Goal: Task Accomplishment & Management: Manage account settings

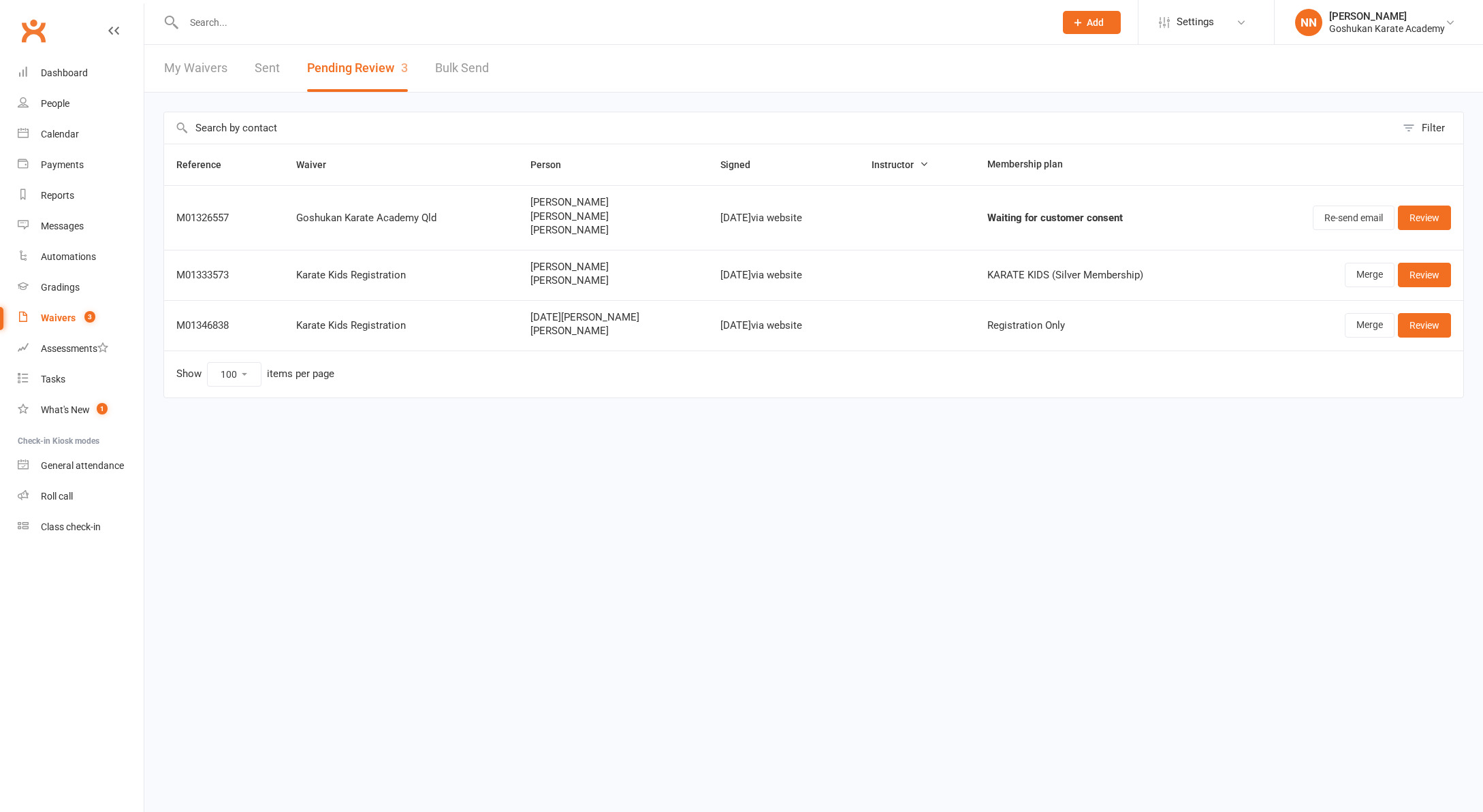
select select "100"
click at [65, 318] on div "Waivers" at bounding box center [58, 317] width 34 height 11
select select "100"
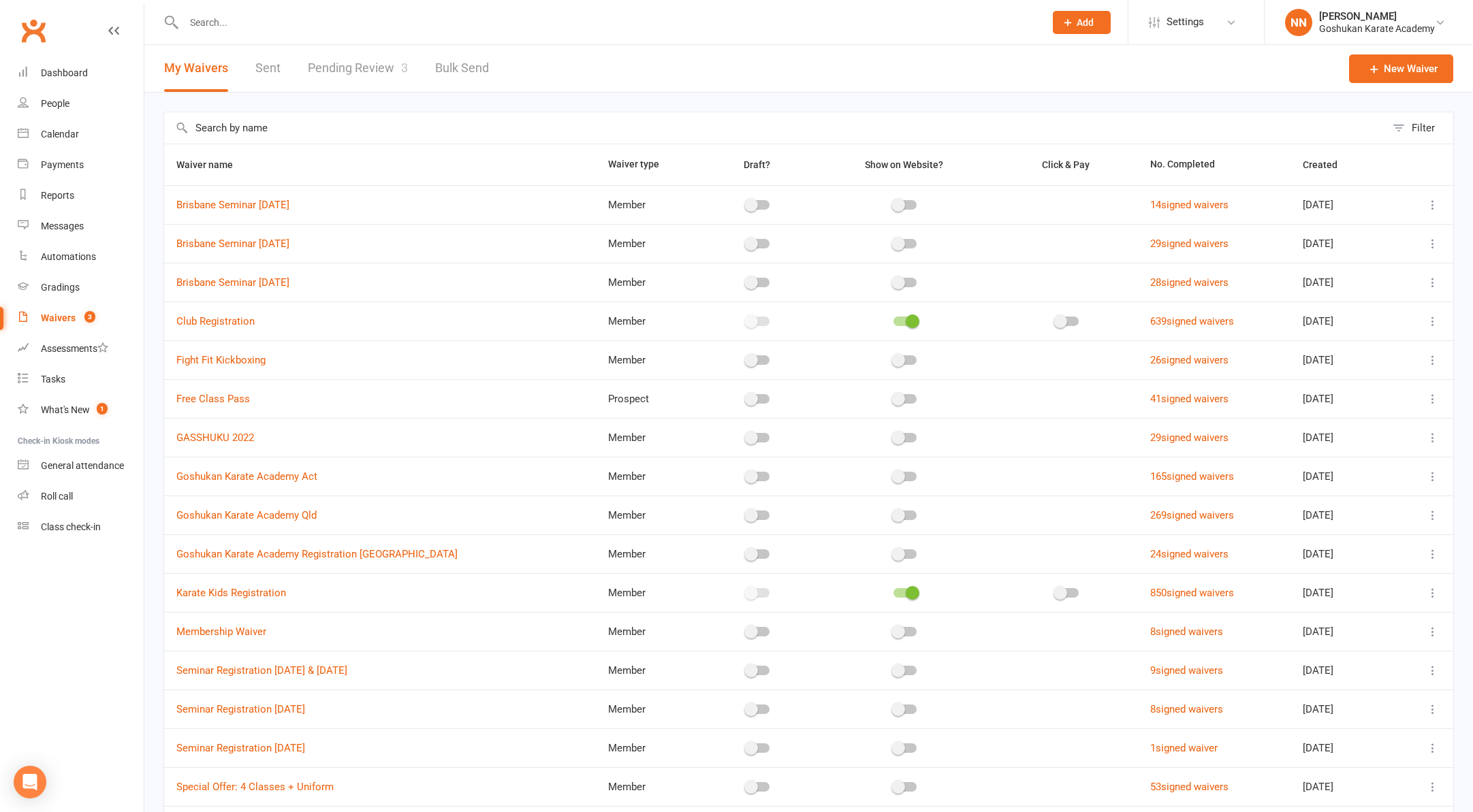
click at [323, 68] on link "Pending Review 3" at bounding box center [357, 69] width 100 height 47
select select "100"
